Goal: Information Seeking & Learning: Find contact information

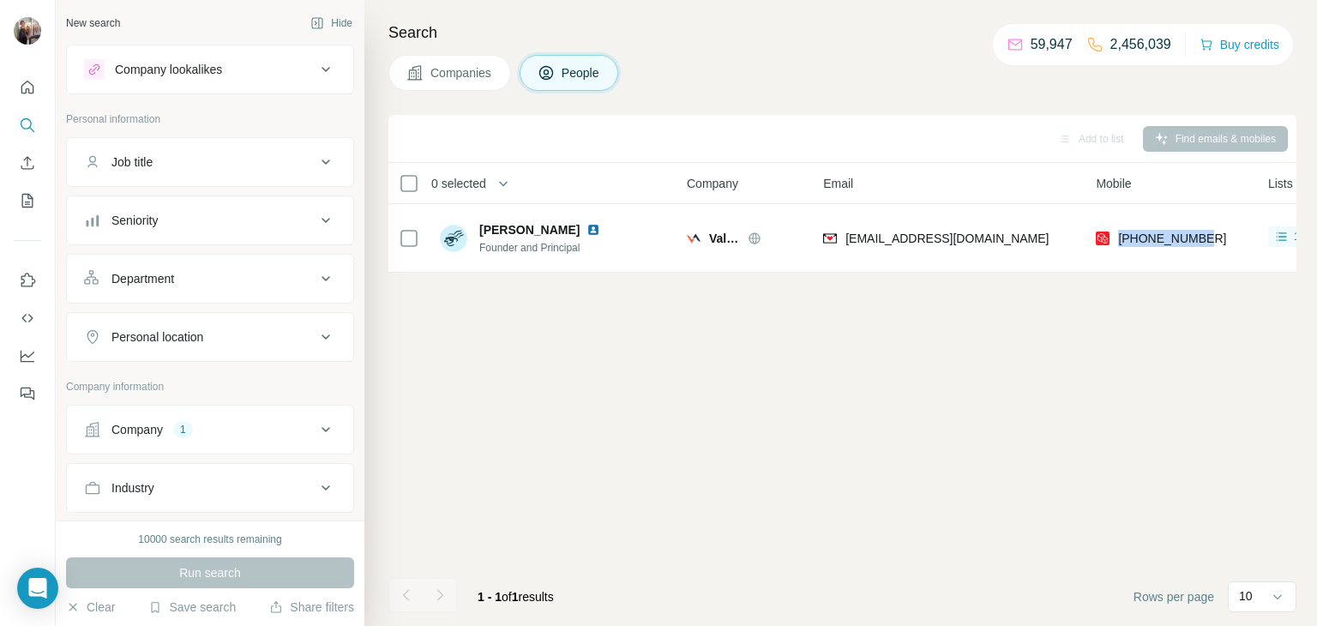
scroll to position [0, 11]
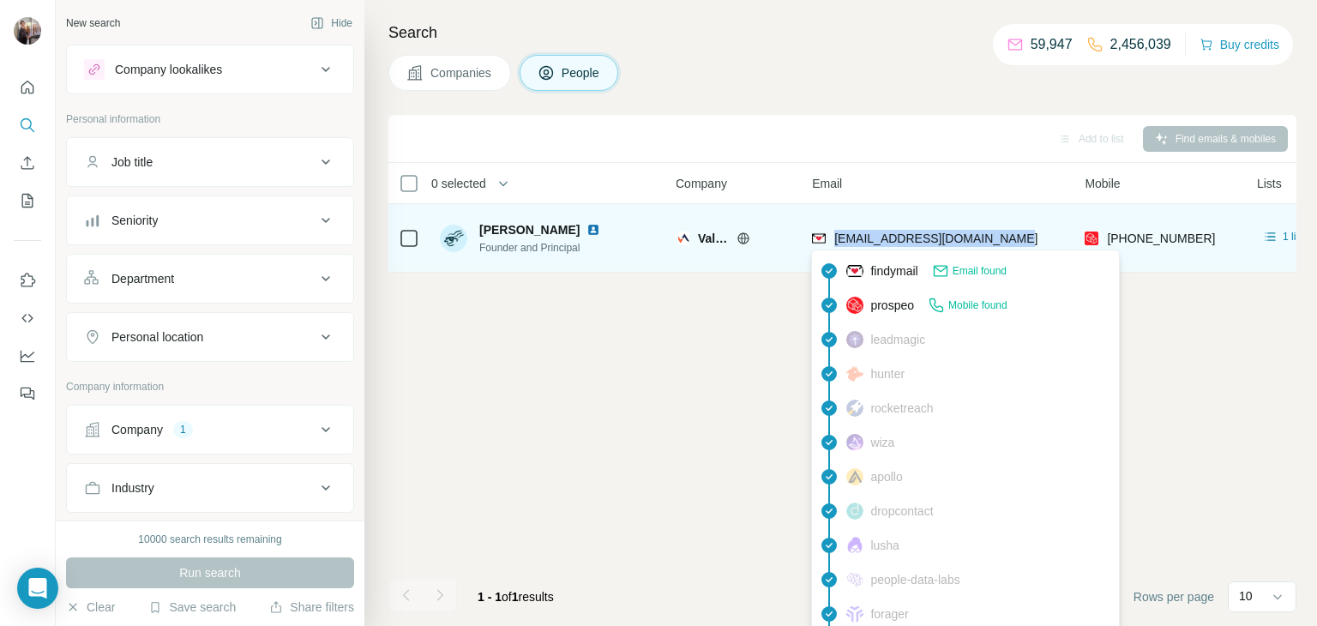
drag, startPoint x: 1015, startPoint y: 238, endPoint x: 838, endPoint y: 240, distance: 177.5
click at [838, 240] on div "[EMAIL_ADDRESS][DOMAIN_NAME]" at bounding box center [938, 237] width 252 height 47
copy span "[EMAIL_ADDRESS][DOMAIN_NAME]"
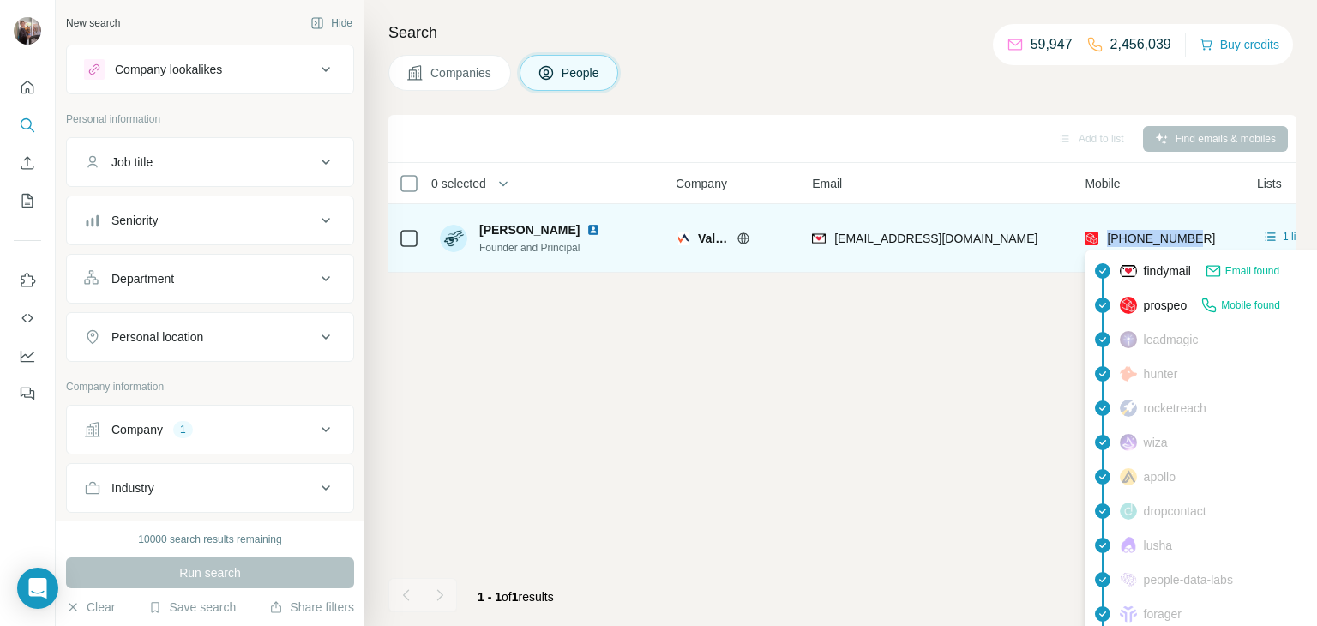
drag, startPoint x: 1212, startPoint y: 240, endPoint x: 1105, endPoint y: 238, distance: 106.4
click at [1105, 238] on div "[PHONE_NUMBER]" at bounding box center [1161, 237] width 152 height 47
copy span "[PHONE_NUMBER]"
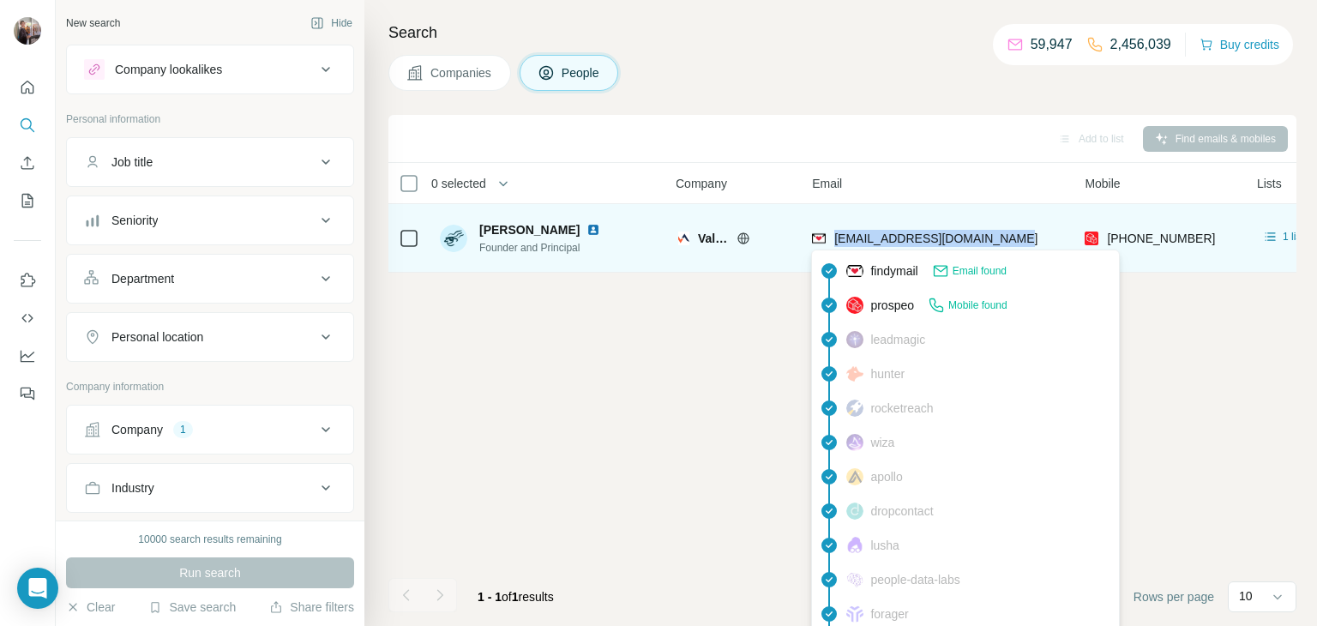
drag, startPoint x: 1013, startPoint y: 232, endPoint x: 838, endPoint y: 235, distance: 175.0
click at [838, 235] on div "[EMAIL_ADDRESS][DOMAIN_NAME]" at bounding box center [938, 237] width 252 height 47
copy span "[EMAIL_ADDRESS][DOMAIN_NAME]"
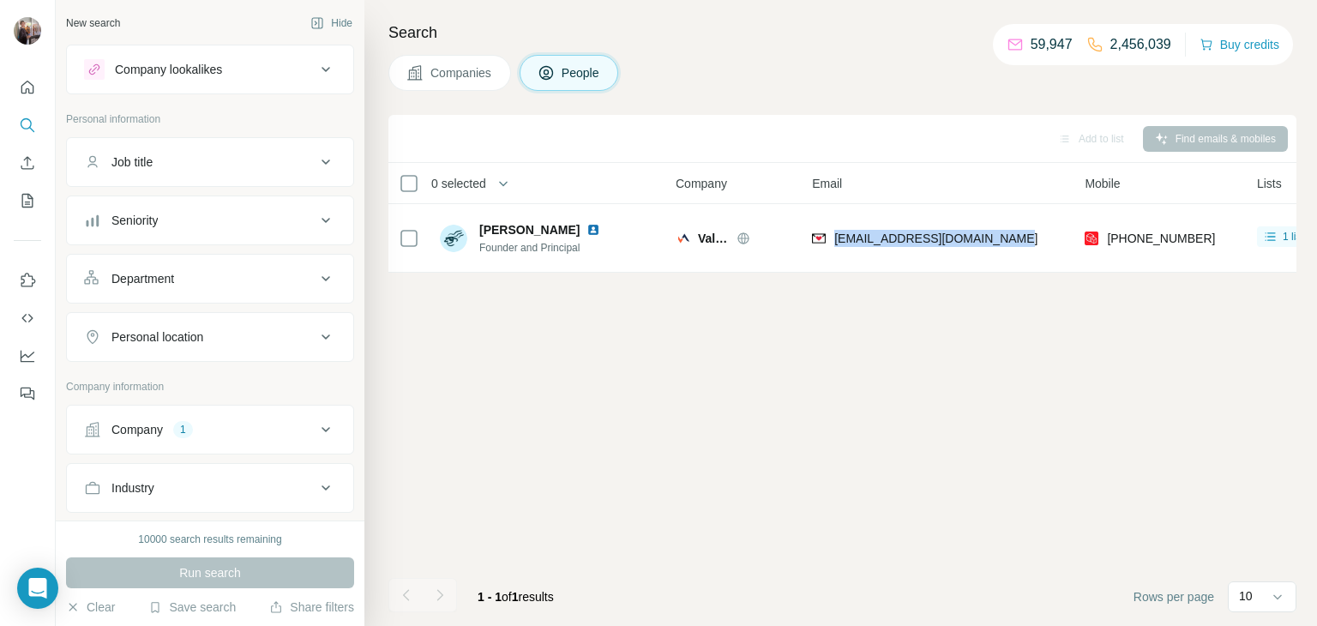
click at [252, 421] on div "Company 1" at bounding box center [200, 429] width 232 height 17
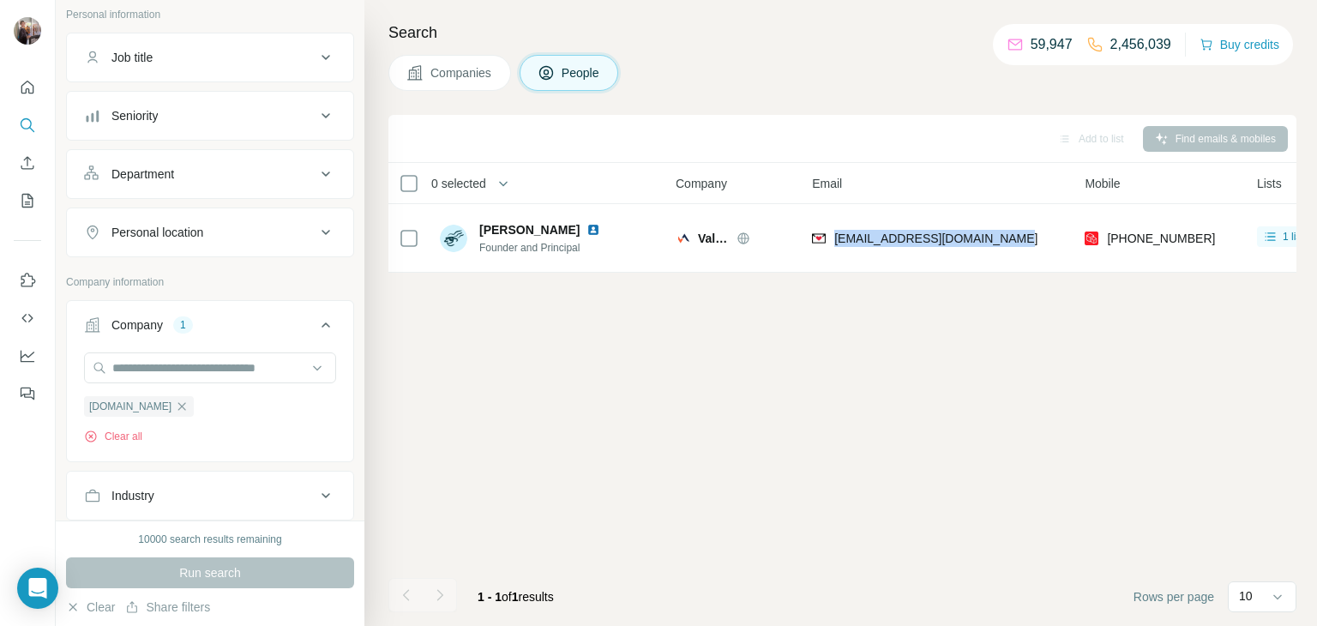
scroll to position [100, 0]
click at [189, 413] on icon "button" at bounding box center [182, 411] width 14 height 14
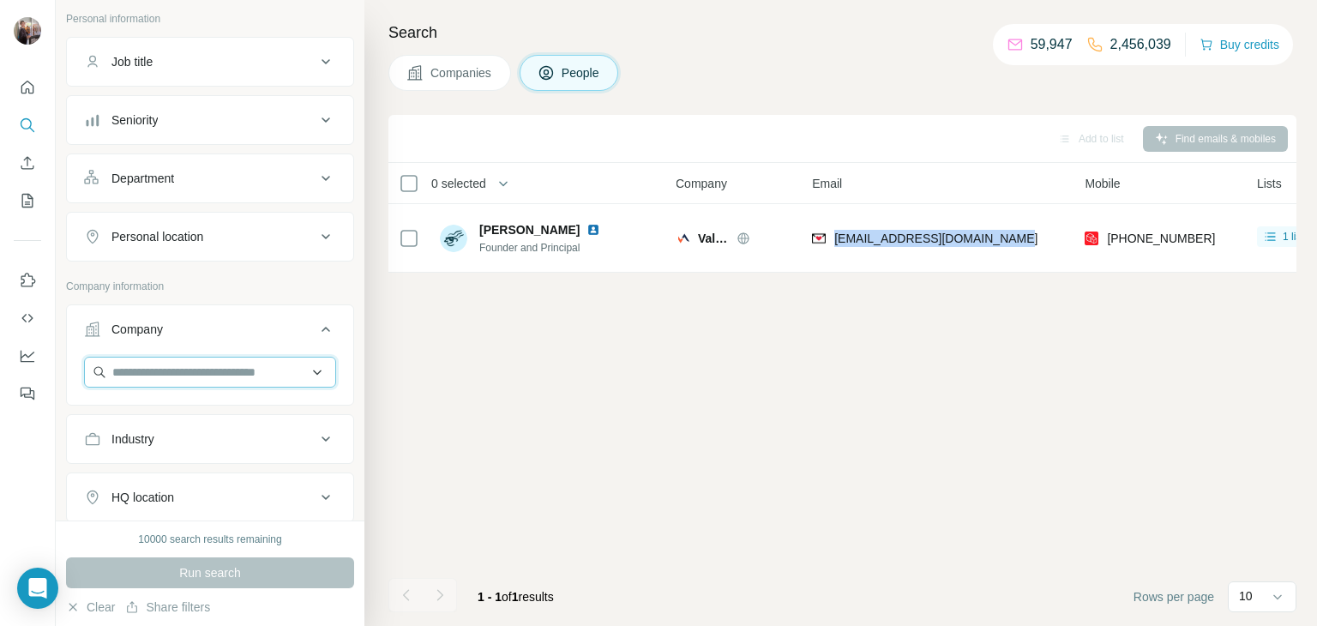
click at [168, 370] on input "text" at bounding box center [210, 372] width 252 height 31
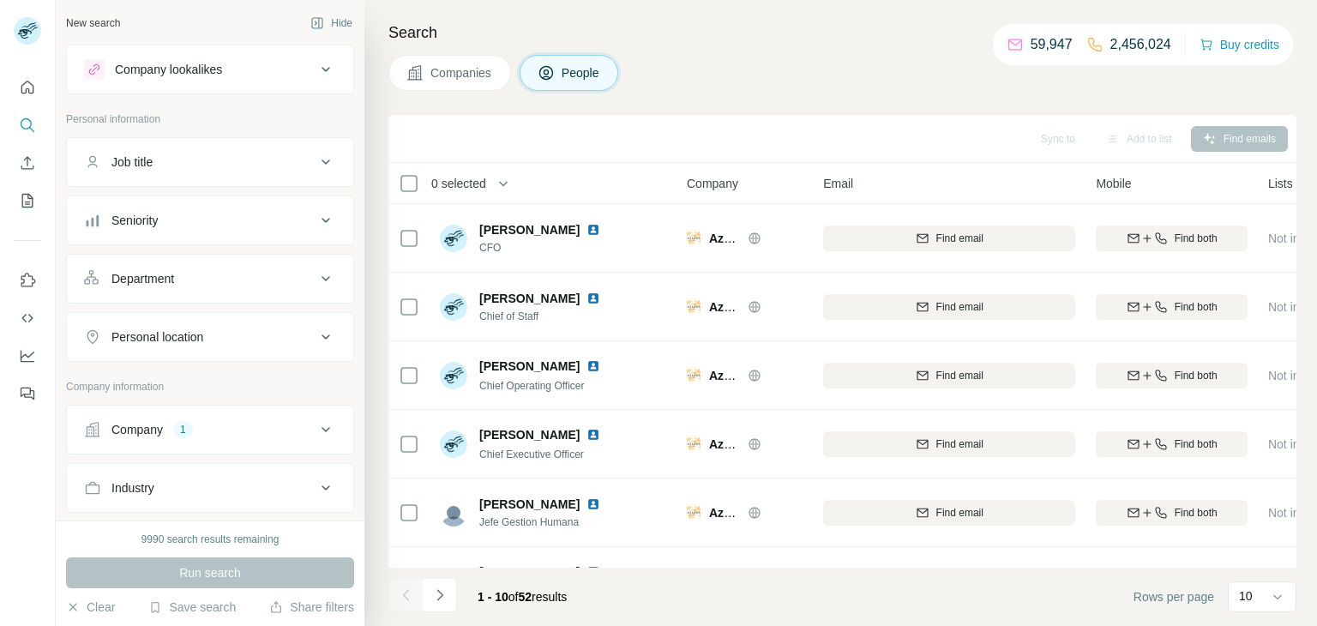
click at [221, 421] on div "Company 1" at bounding box center [200, 429] width 232 height 17
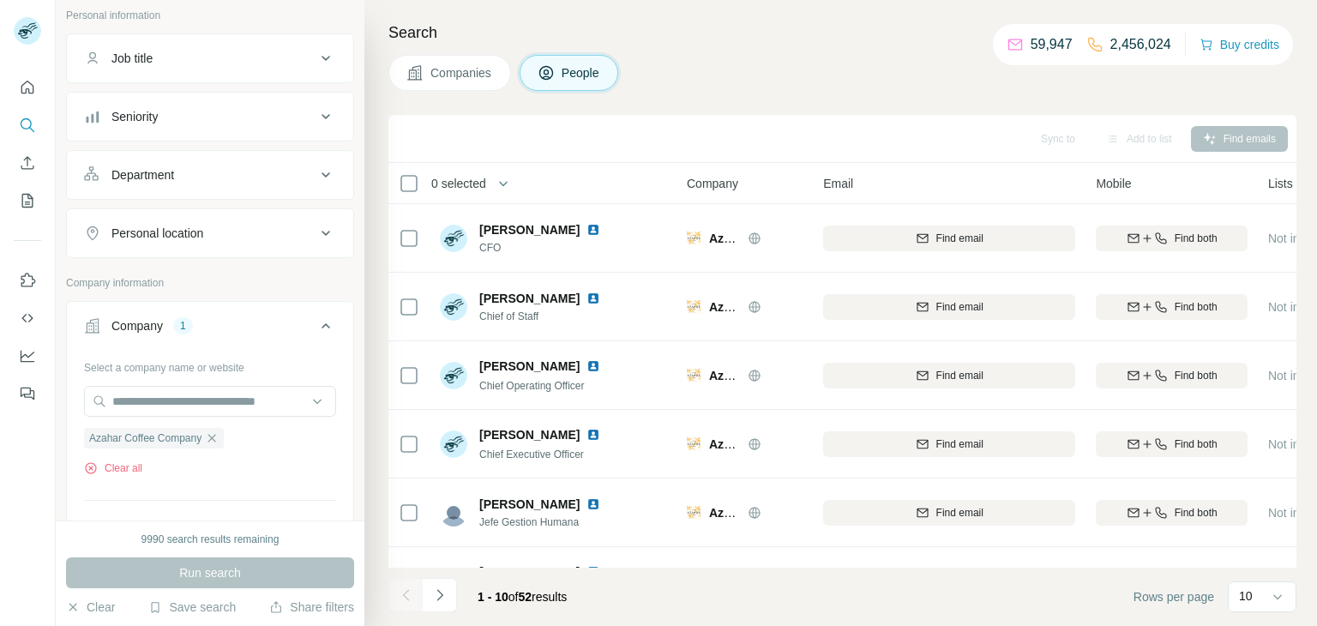
scroll to position [101, 0]
click at [212, 439] on icon "button" at bounding box center [212, 441] width 14 height 14
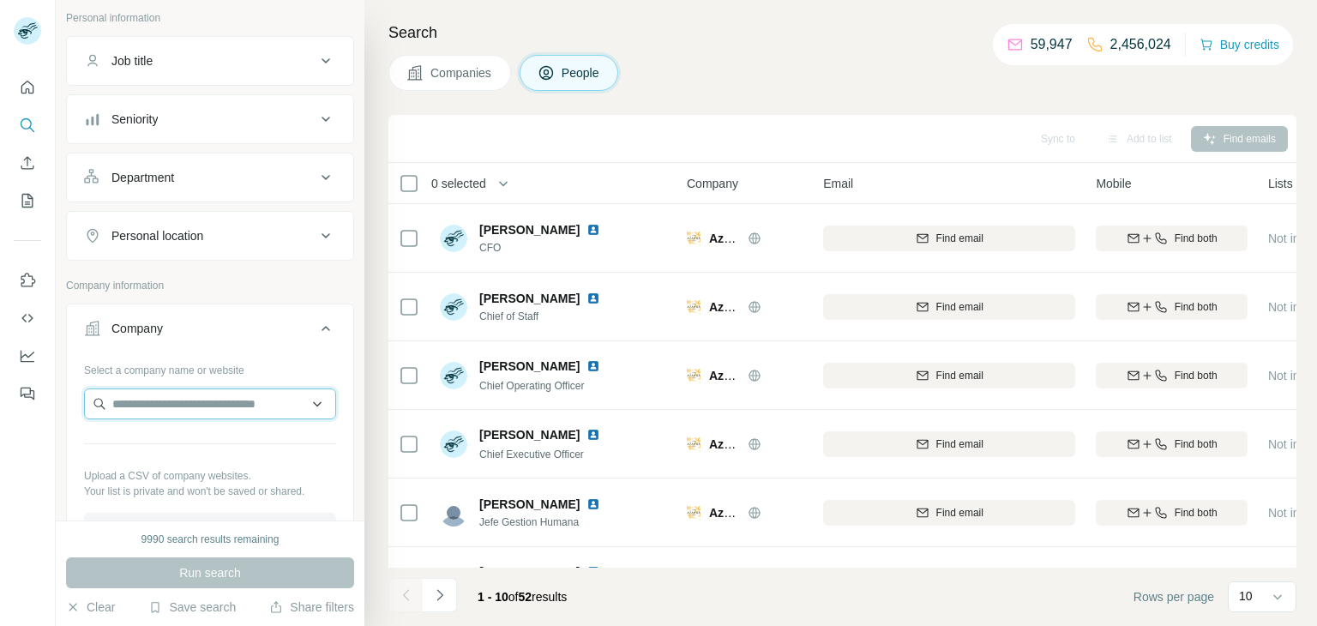
click at [192, 397] on input "text" at bounding box center [210, 404] width 252 height 31
paste input "**********"
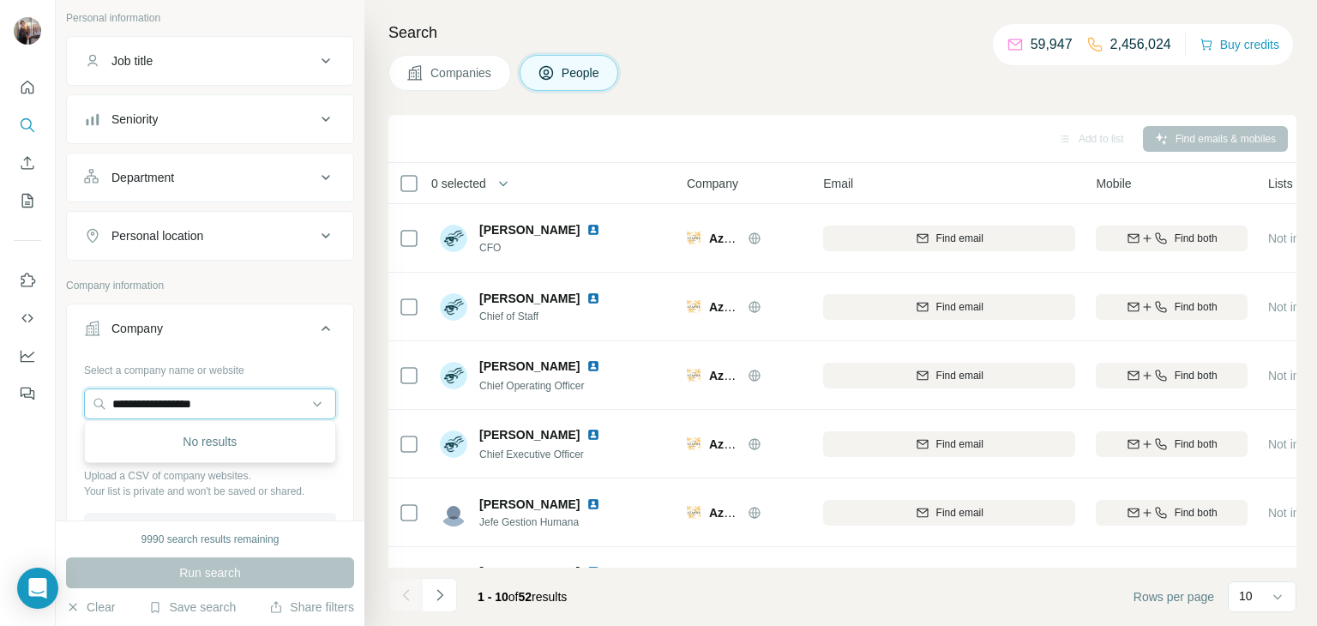
type input "**********"
drag, startPoint x: 249, startPoint y: 401, endPoint x: 0, endPoint y: 422, distance: 249.6
click at [0, 422] on div "**********" at bounding box center [658, 313] width 1317 height 626
paste input "**********"
type input "**********"
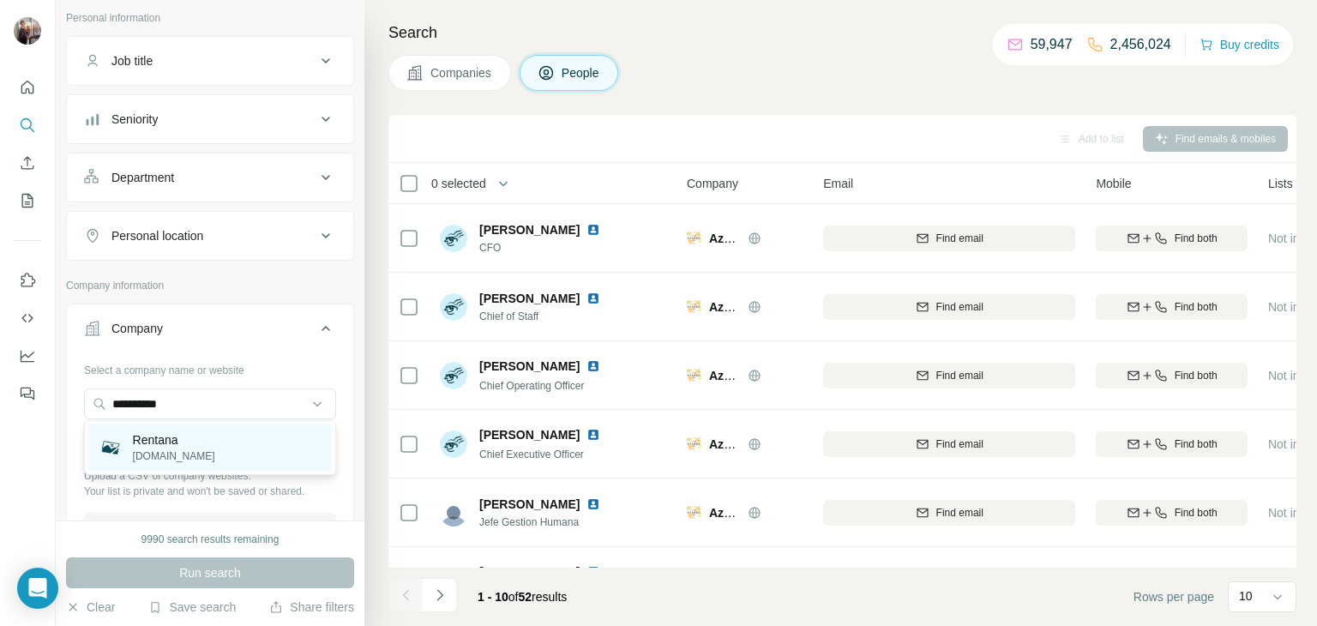
click at [136, 452] on p "rentana.io" at bounding box center [174, 456] width 82 height 15
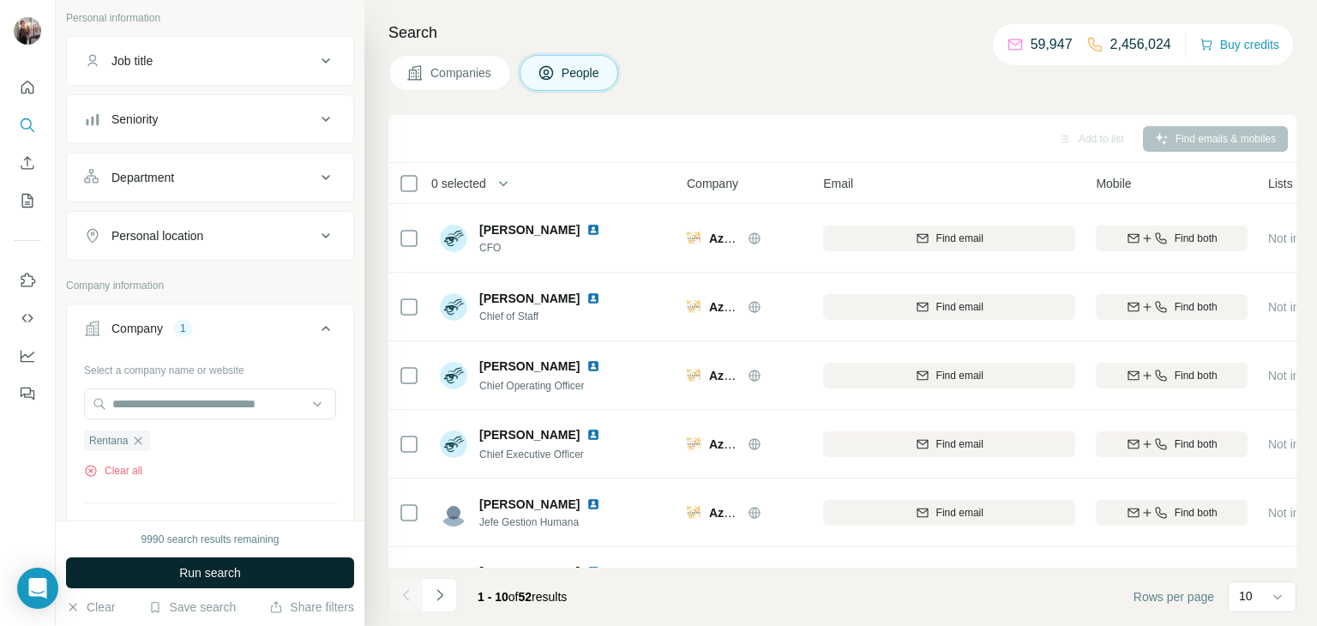
click at [184, 574] on span "Run search" at bounding box center [210, 572] width 62 height 17
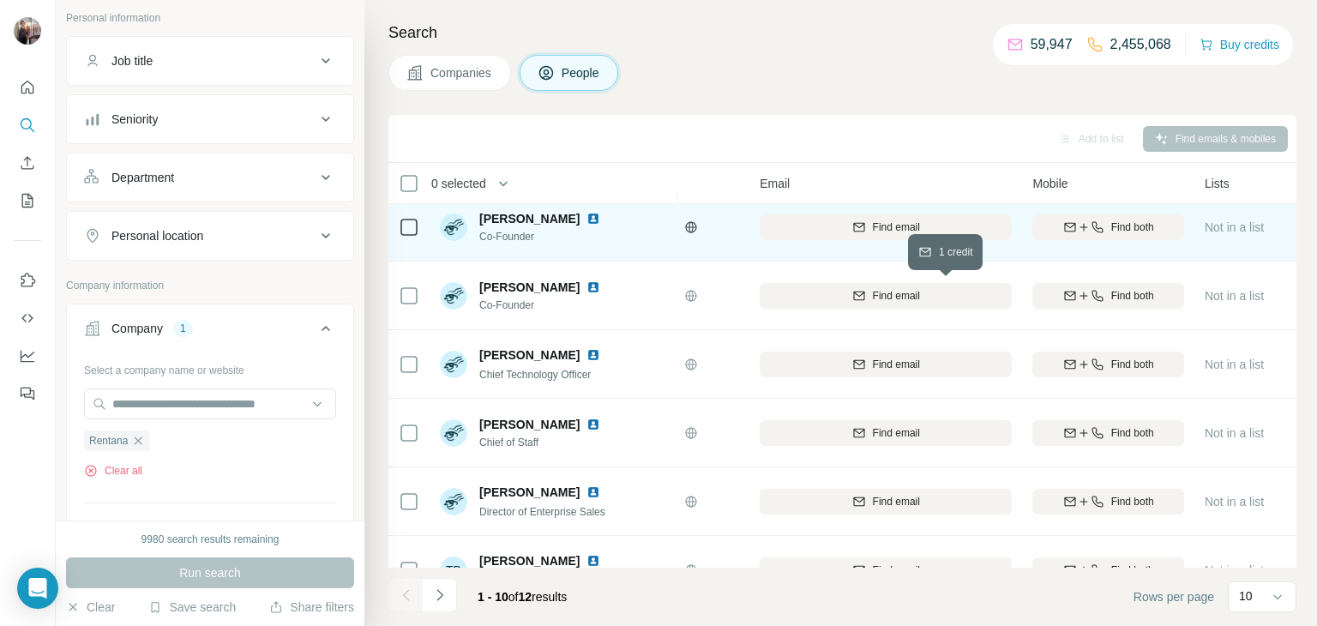
scroll to position [79, 65]
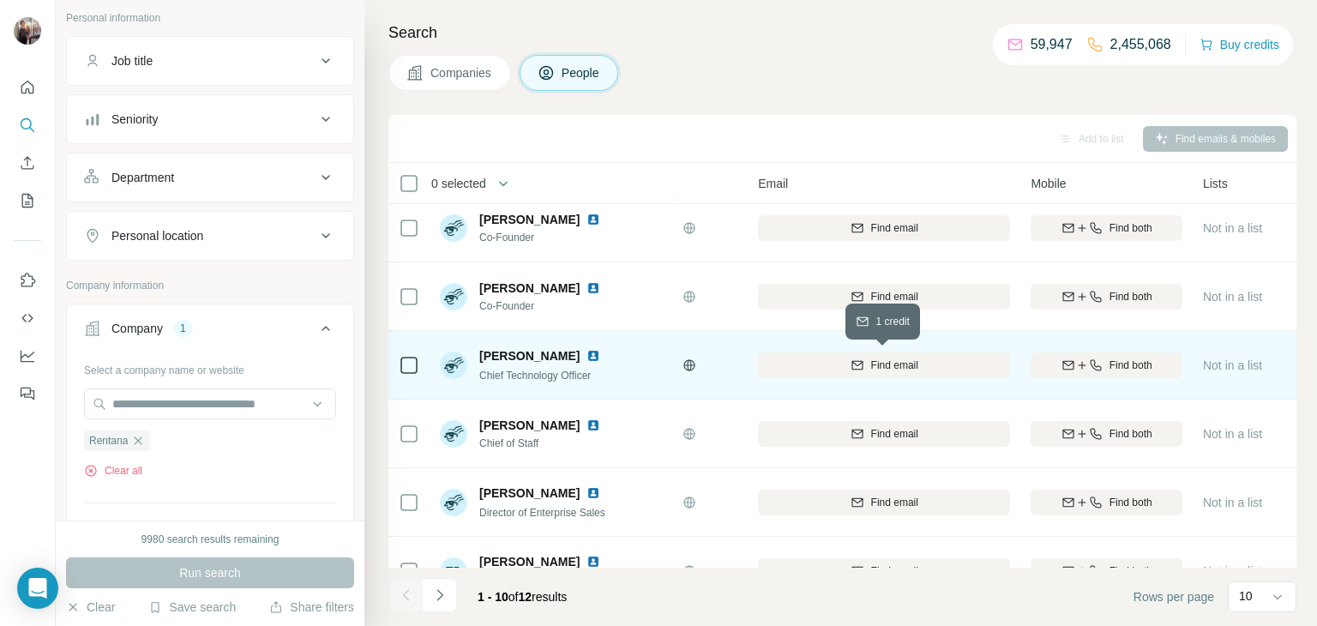
click at [961, 363] on div "Find email" at bounding box center [884, 365] width 252 height 15
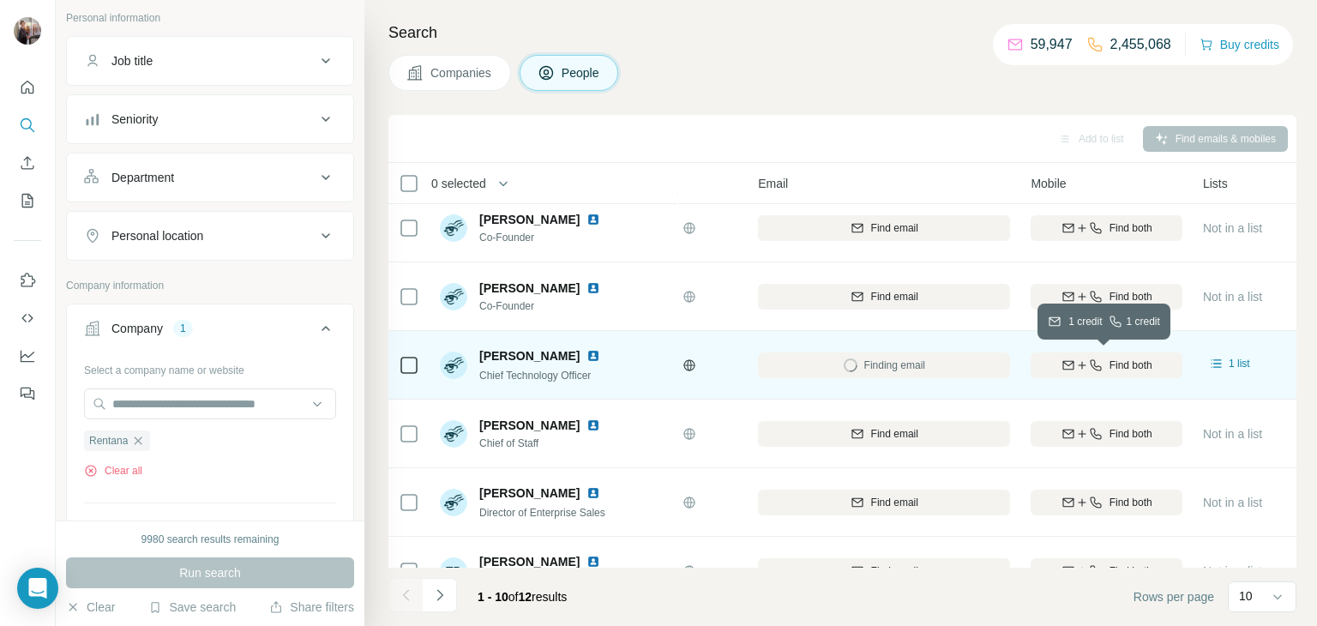
click at [1110, 362] on span "Find both" at bounding box center [1131, 365] width 43 height 15
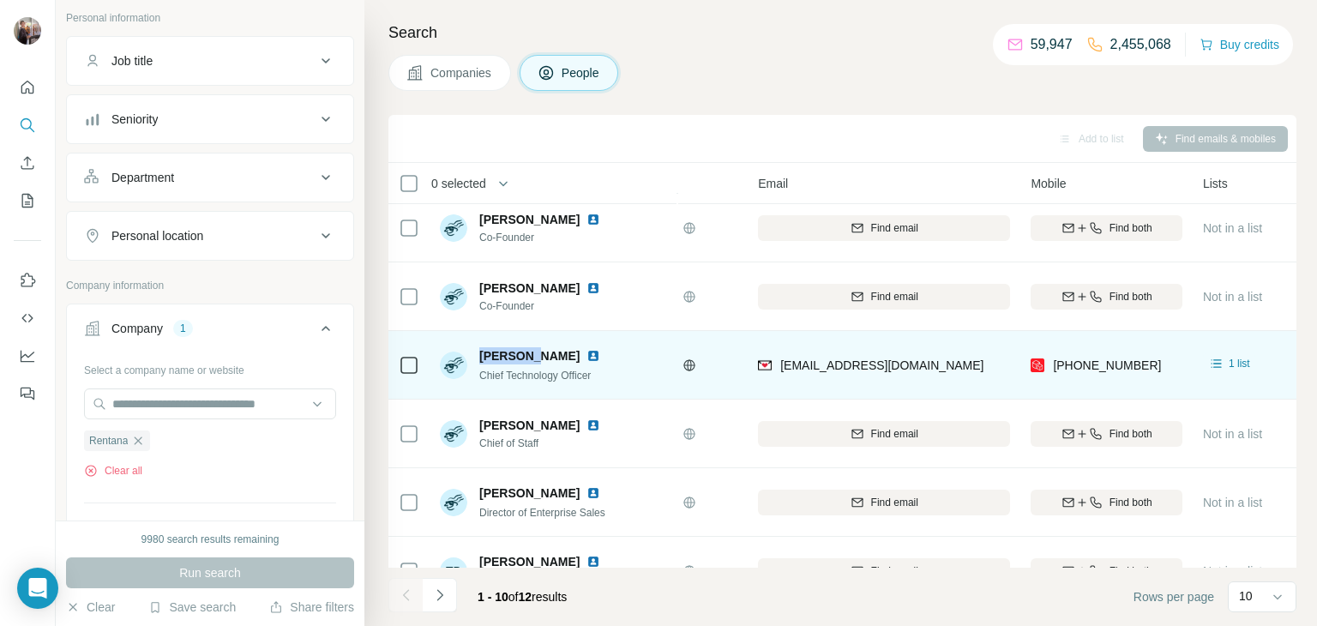
drag, startPoint x: 479, startPoint y: 352, endPoint x: 531, endPoint y: 359, distance: 52.8
click at [531, 359] on span "Benjamin Bayard" at bounding box center [529, 355] width 100 height 17
copy span "Benjamin"
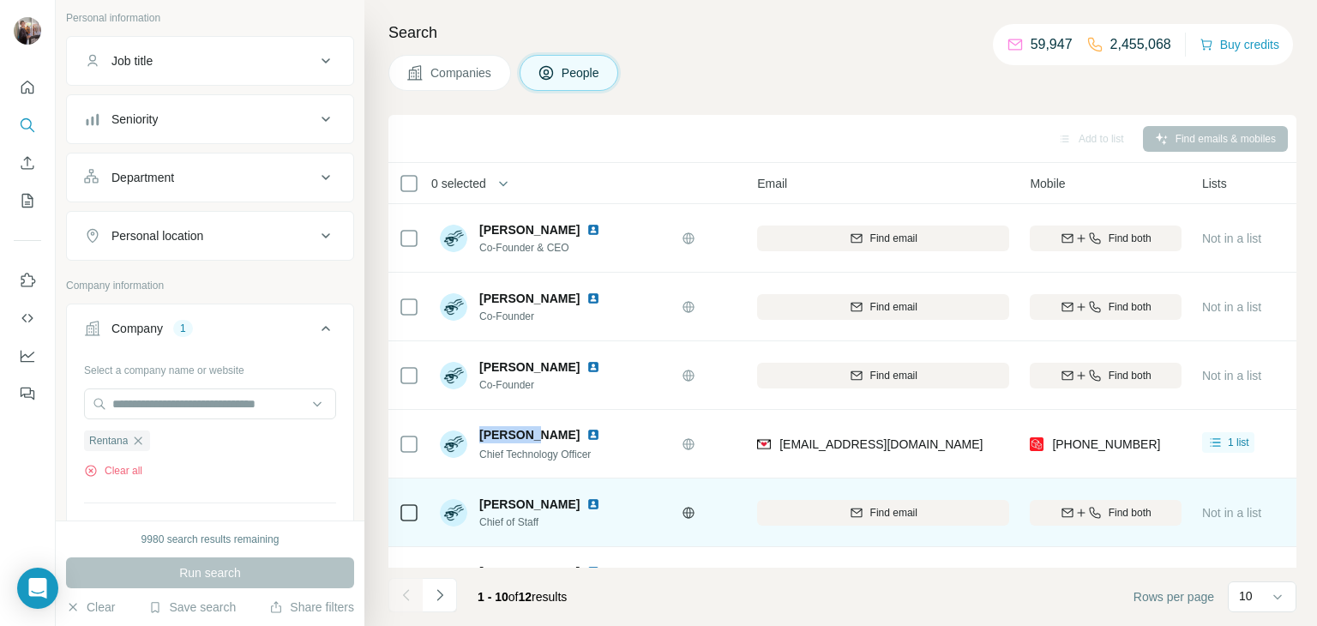
scroll to position [3, 66]
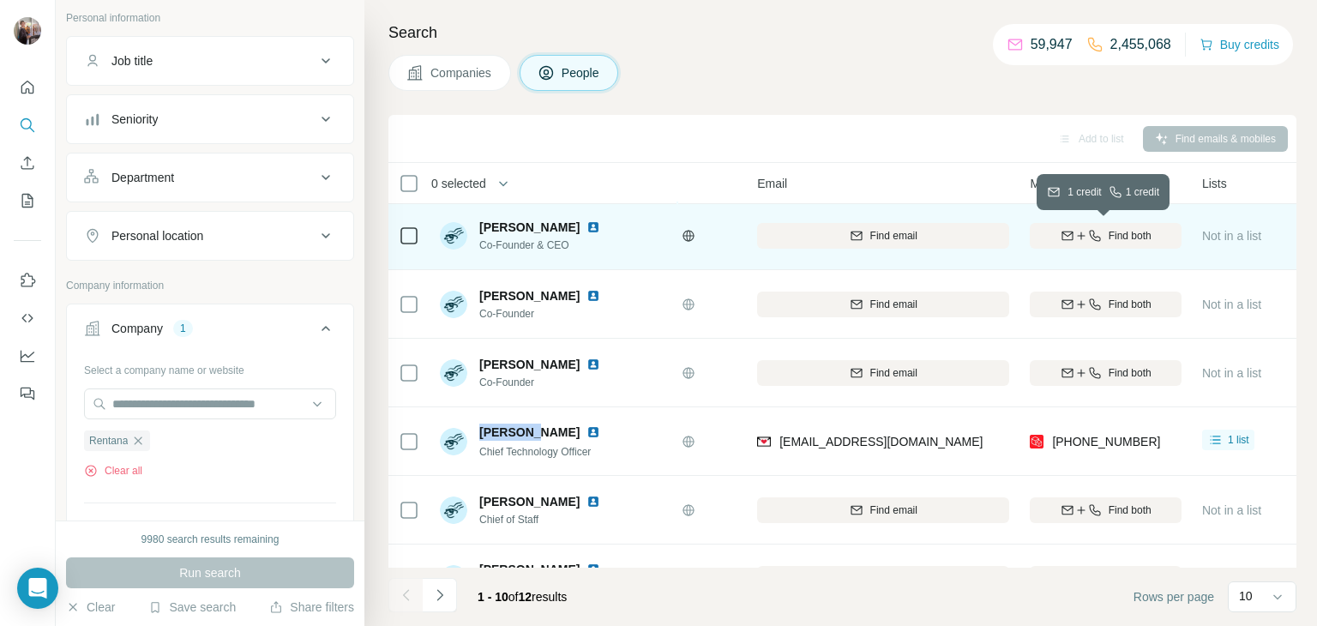
click at [1061, 233] on icon "button" at bounding box center [1068, 236] width 14 height 14
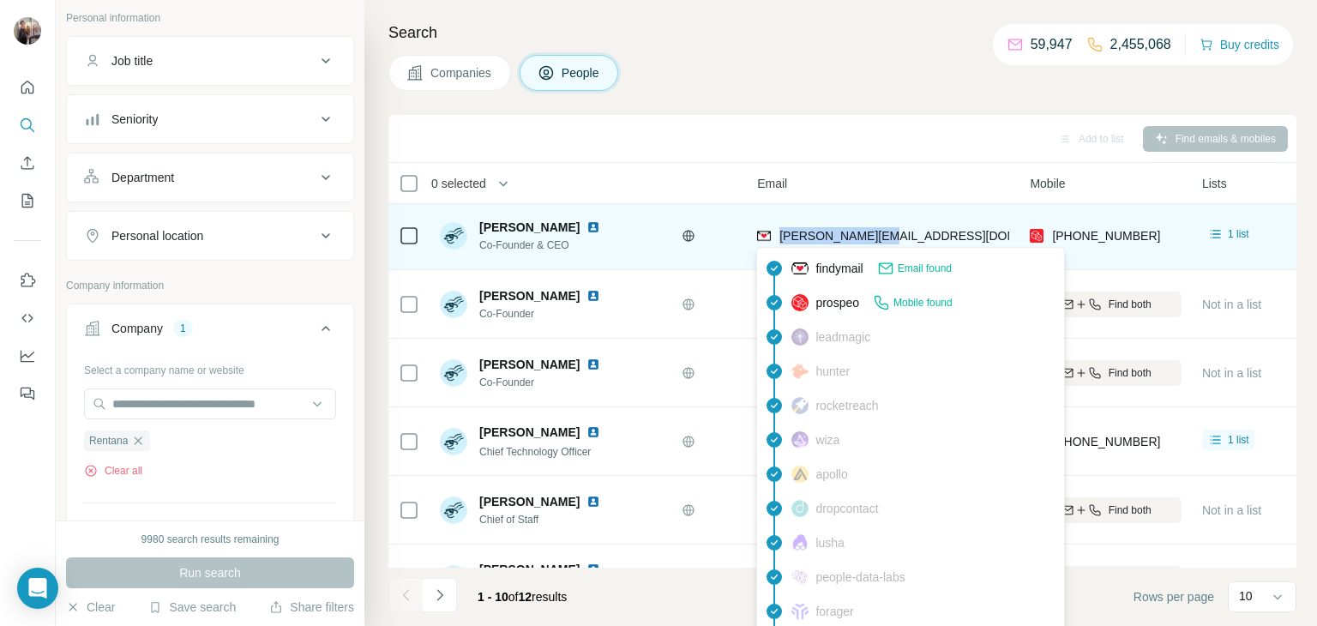
drag, startPoint x: 883, startPoint y: 233, endPoint x: 780, endPoint y: 232, distance: 103.8
click at [780, 232] on div "julie@rentana.io" at bounding box center [883, 235] width 252 height 47
copy span "julie@rentana.io"
